Goal: Transaction & Acquisition: Purchase product/service

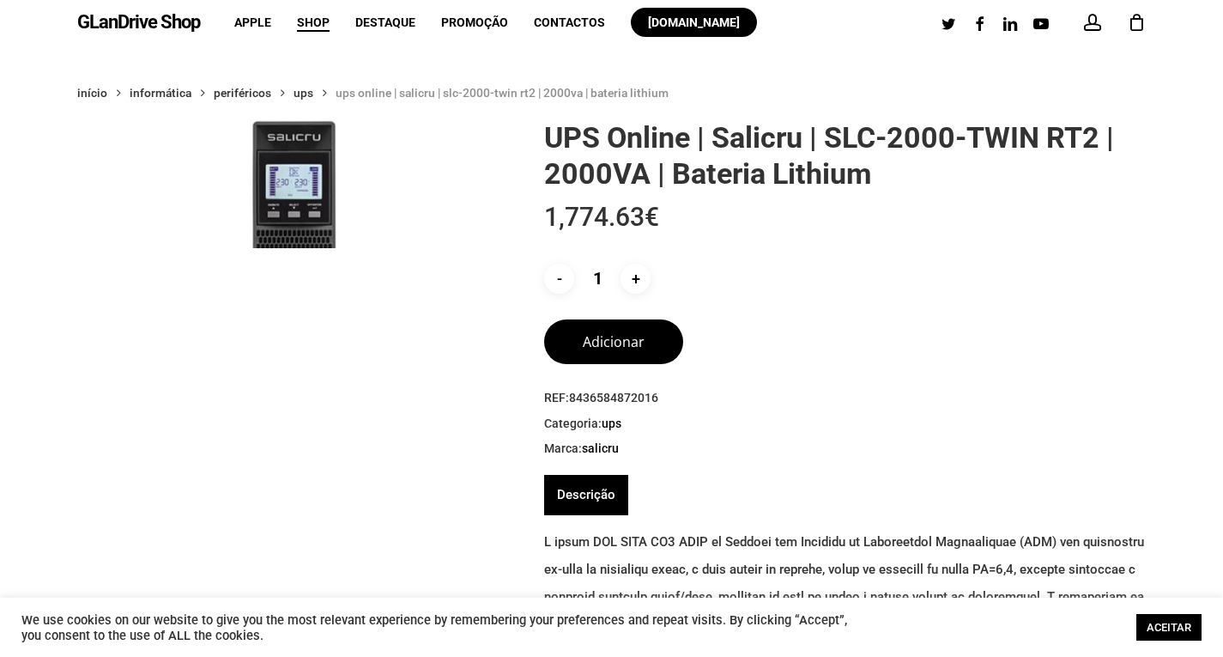
click at [318, 205] on img at bounding box center [293, 335] width 433 height 433
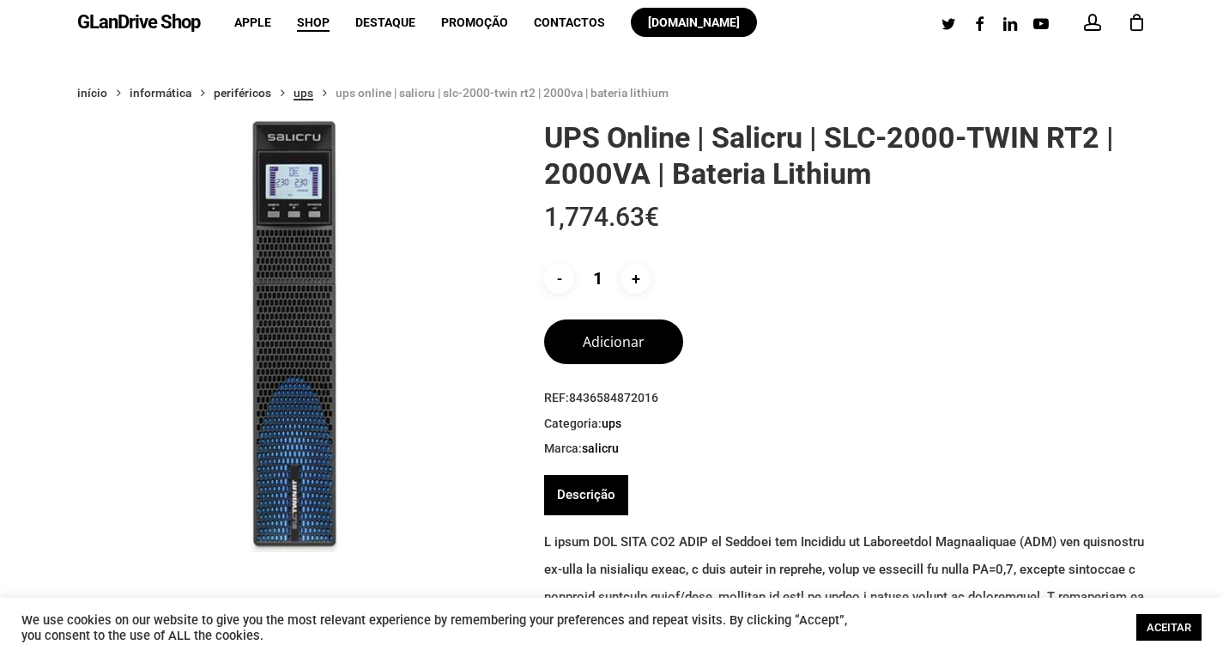
click at [303, 94] on link "UPS" at bounding box center [304, 92] width 20 height 15
click at [443, 94] on span "UPS Online | Salicru | SLC-2000-TWIN RT2 | 2000VA | Bateria Lithium" at bounding box center [502, 93] width 333 height 14
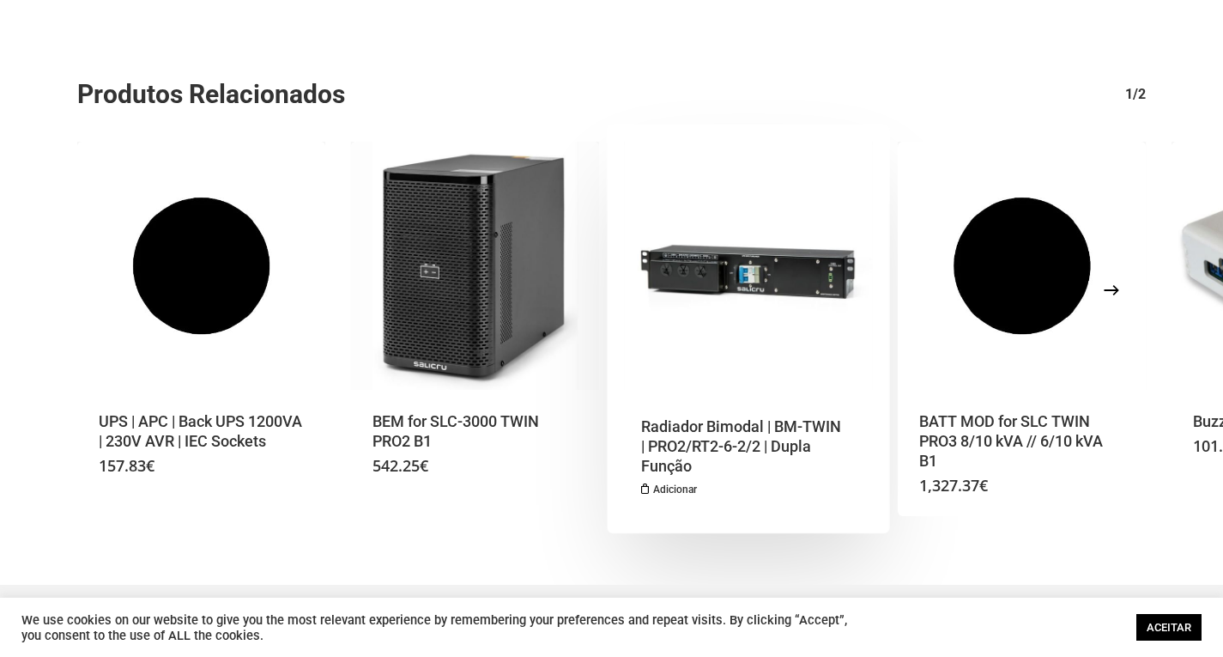
scroll to position [2918, 0]
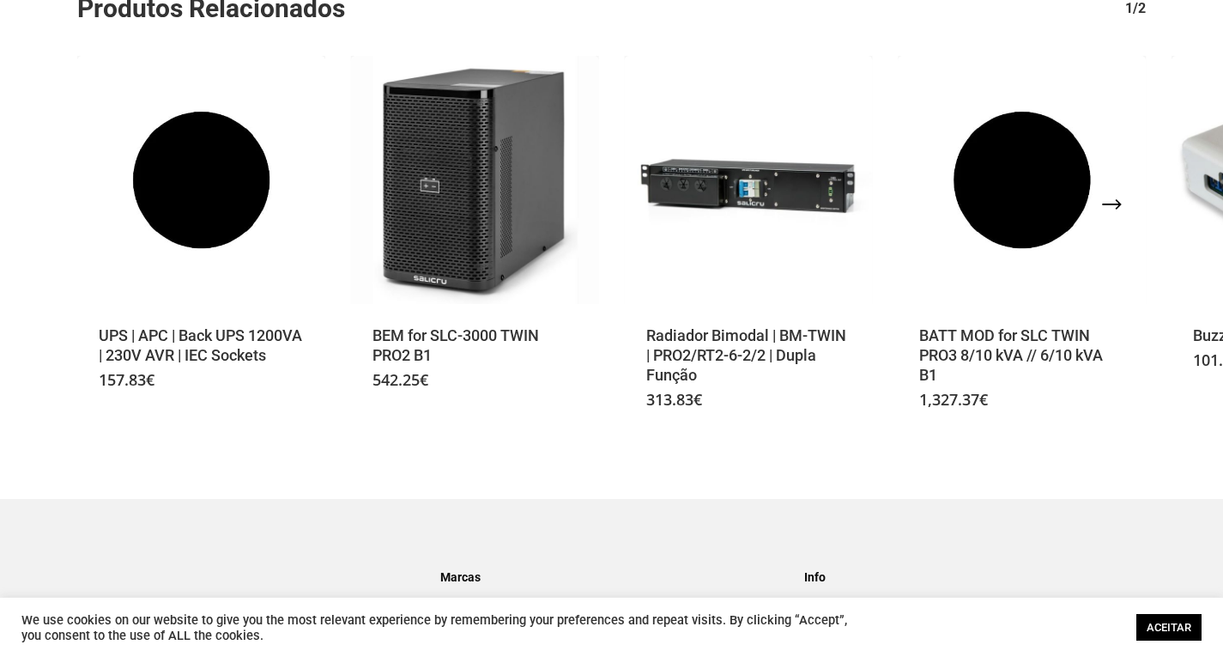
click at [1118, 224] on icon "Next" at bounding box center [1132, 203] width 41 height 41
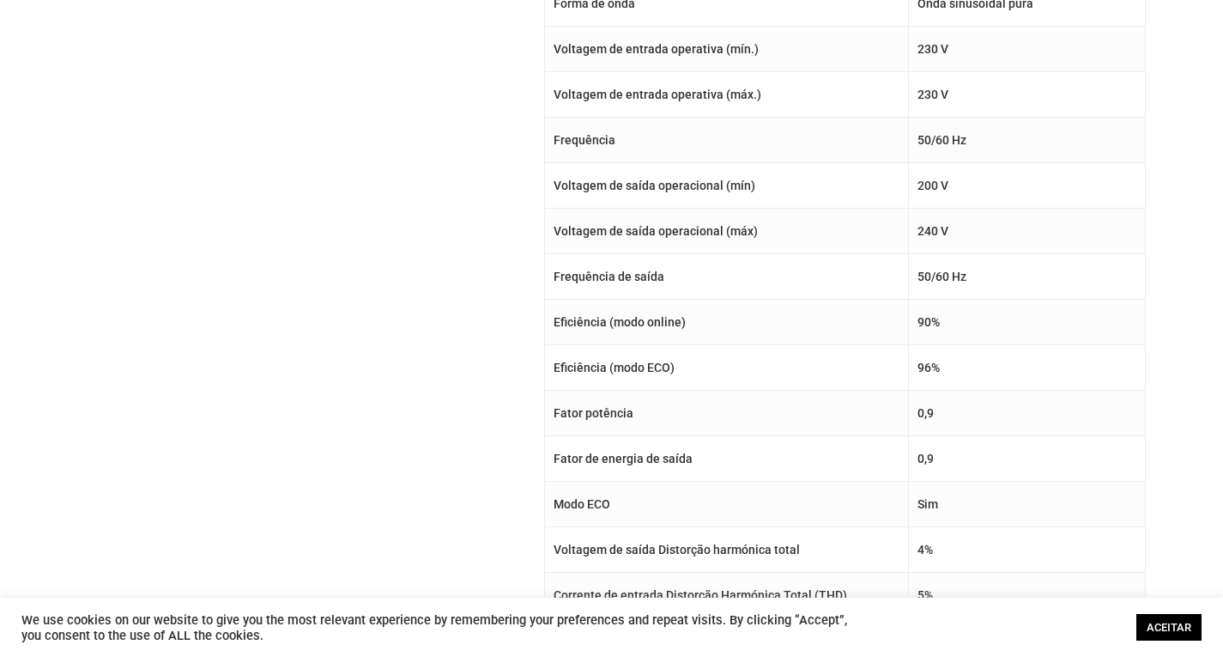
scroll to position [0, 0]
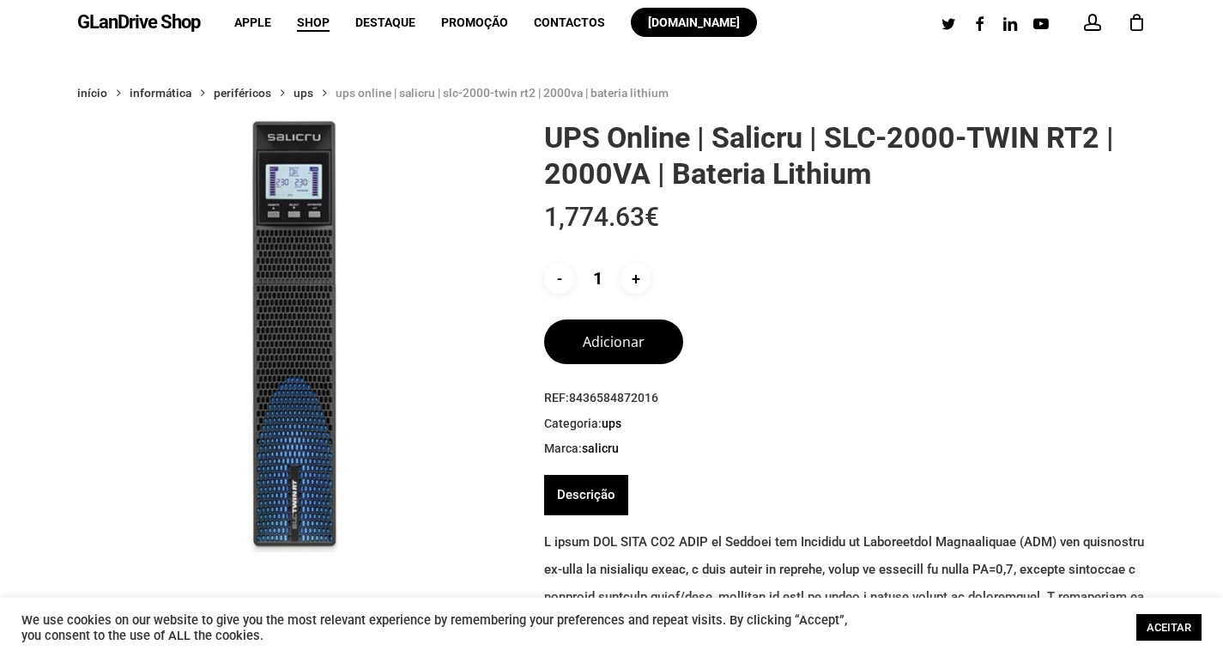
click at [318, 23] on span "Shop" at bounding box center [313, 22] width 33 height 14
